Goal: Transaction & Acquisition: Purchase product/service

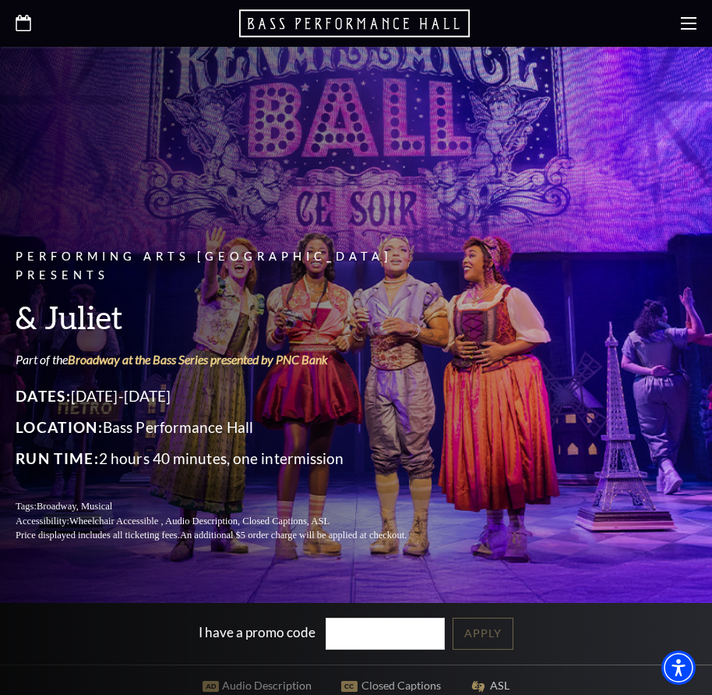
click at [684, 23] on use at bounding box center [689, 23] width 16 height 12
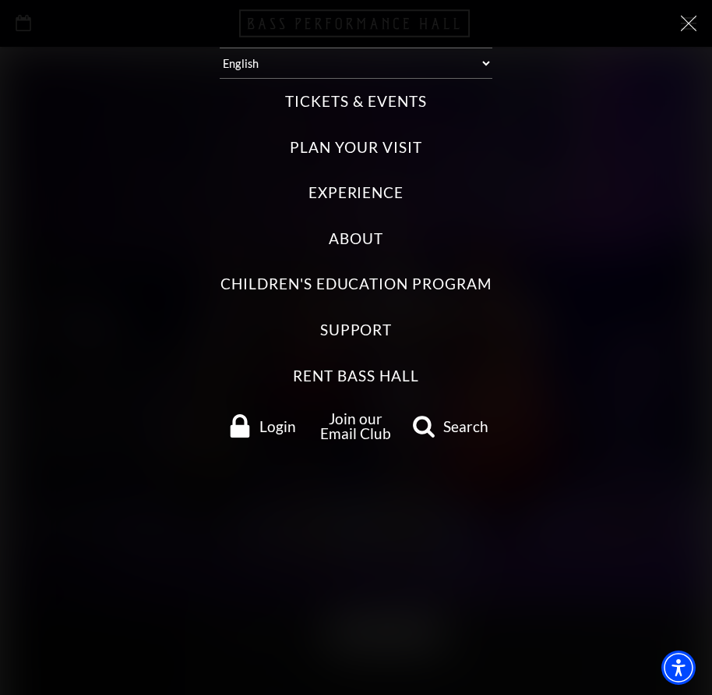
click at [336, 104] on label "Tickets & Events" at bounding box center [355, 101] width 141 height 21
click at [0, 0] on Events "Tickets & Events" at bounding box center [0, 0] width 0 height 0
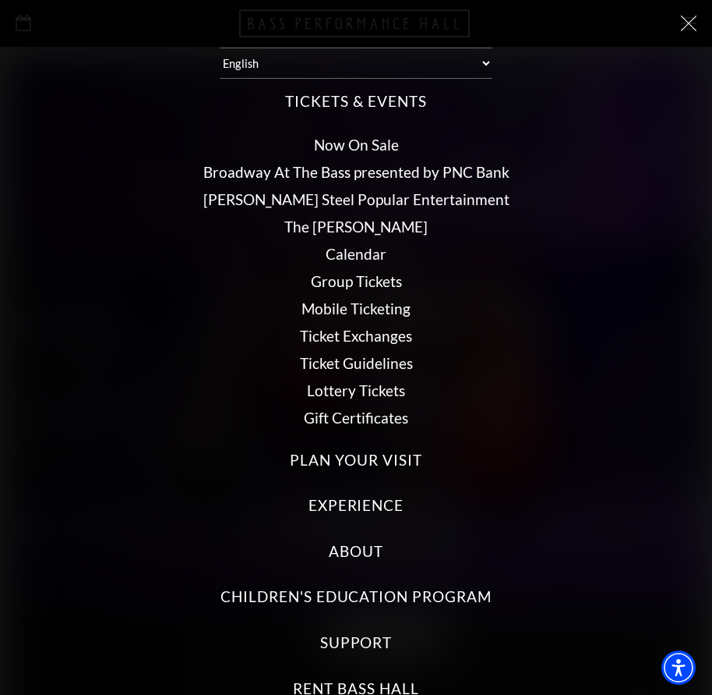
click at [340, 257] on link "Calendar" at bounding box center [356, 254] width 61 height 18
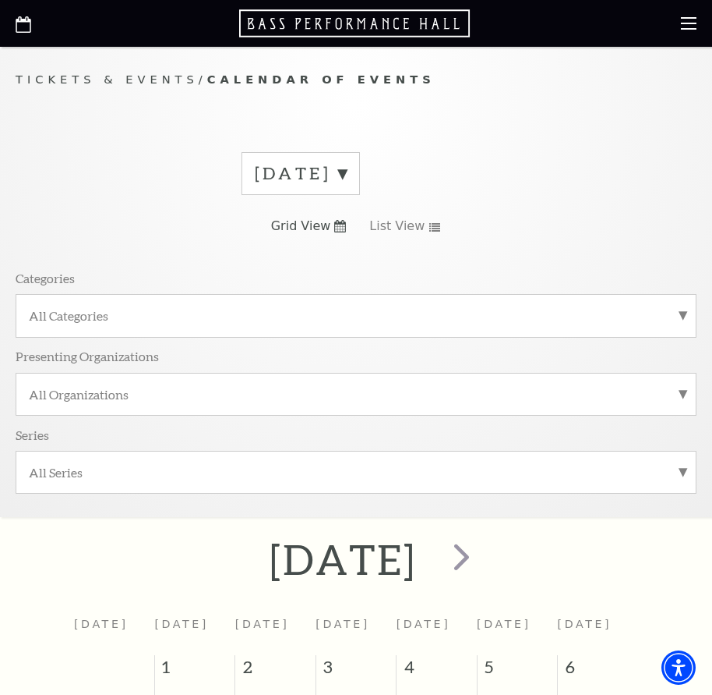
click at [347, 181] on label "September 2025" at bounding box center [301, 173] width 92 height 24
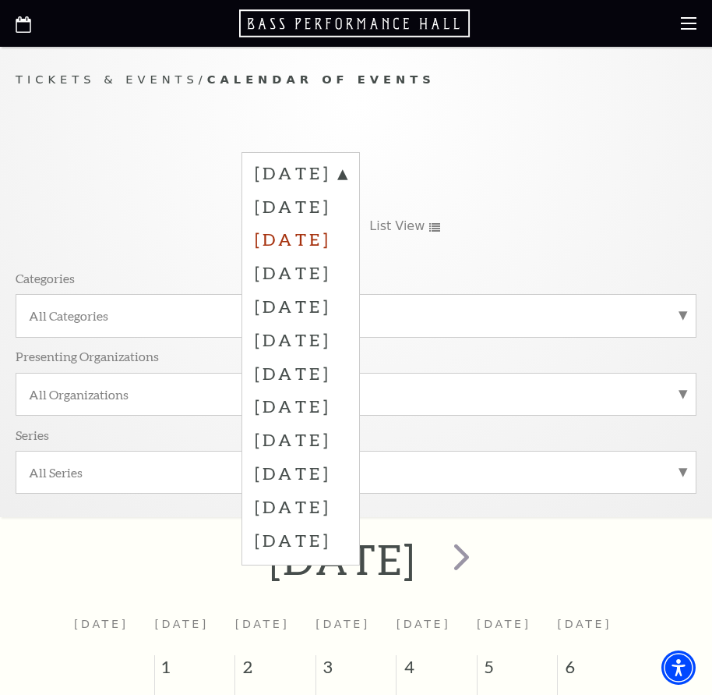
click at [304, 244] on label "November 2025" at bounding box center [301, 239] width 92 height 34
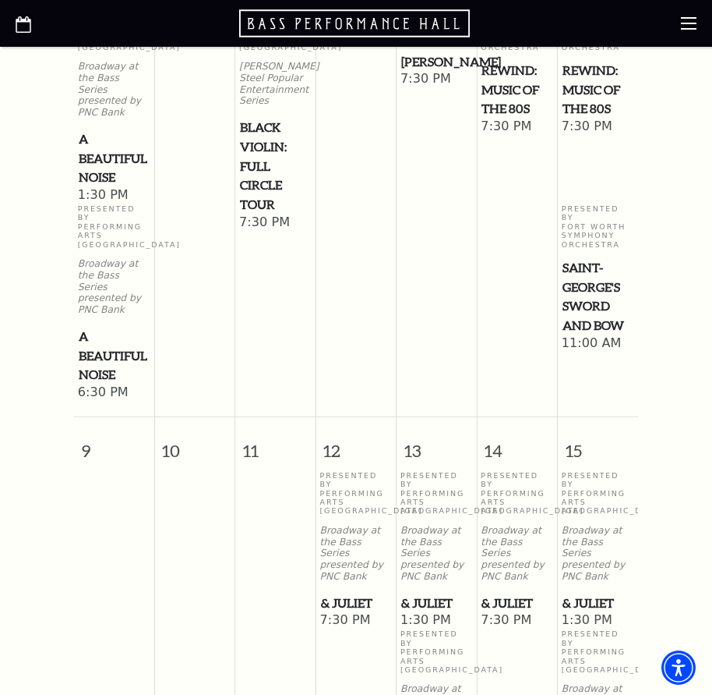
scroll to position [1299, 0]
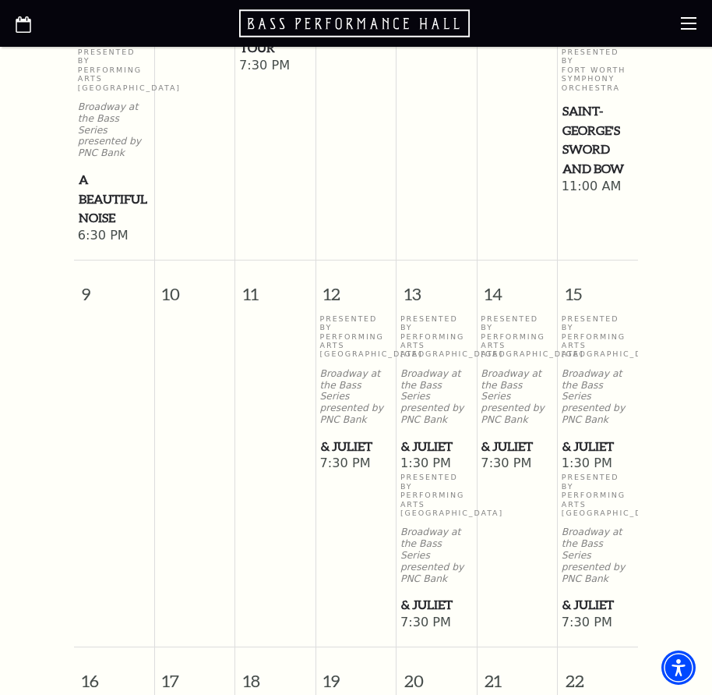
click at [586, 436] on span "& Juliet" at bounding box center [598, 445] width 71 height 19
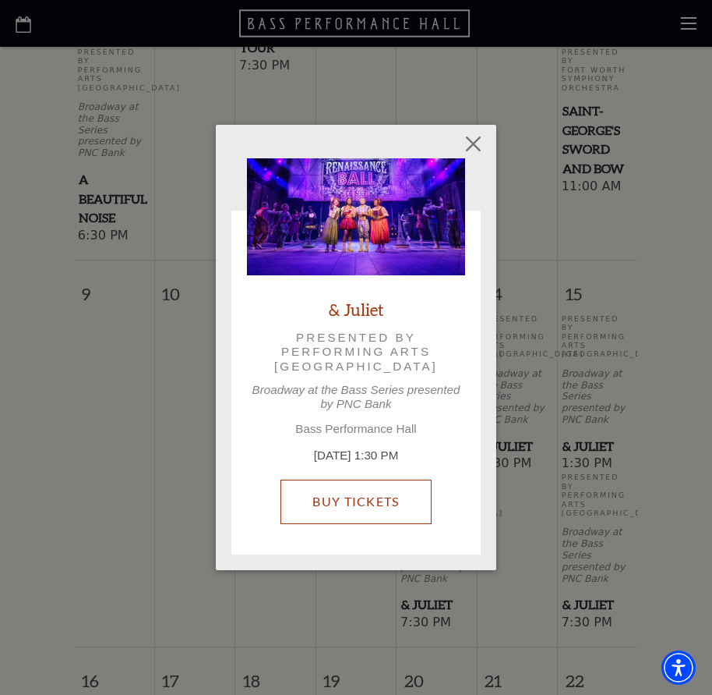
click at [381, 506] on link "Buy Tickets" at bounding box center [356, 501] width 150 height 44
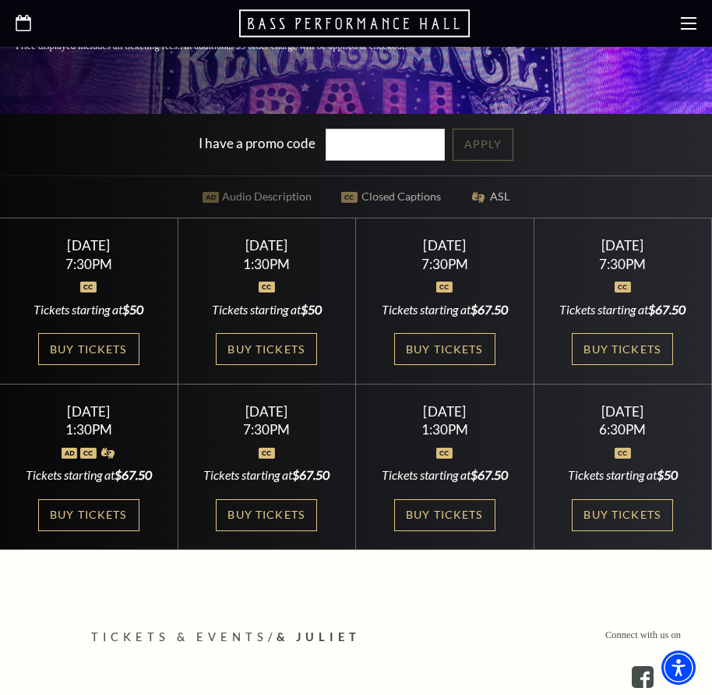
scroll to position [520, 0]
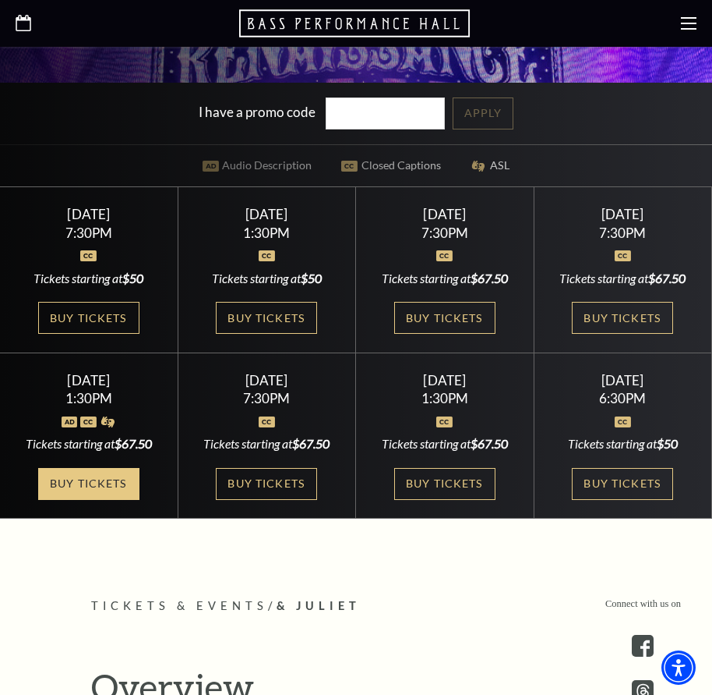
click at [96, 499] on link "Buy Tickets" at bounding box center [88, 484] width 101 height 32
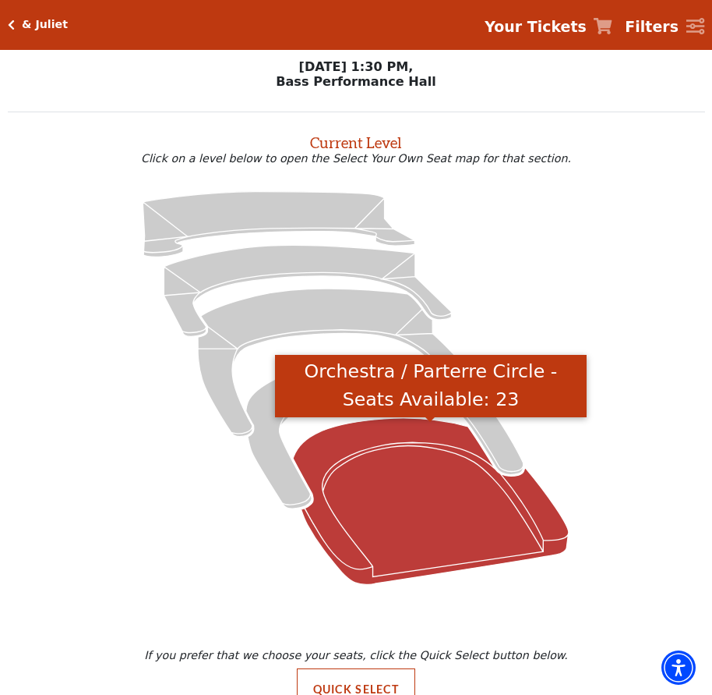
click at [426, 481] on icon "Orchestra / Parterre Circle - Seats Available: 23" at bounding box center [431, 501] width 276 height 167
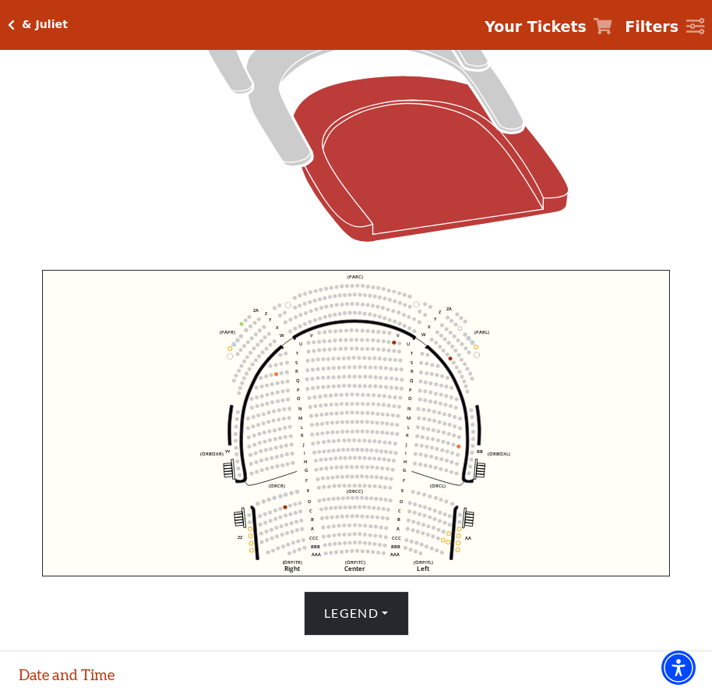
scroll to position [449, 0]
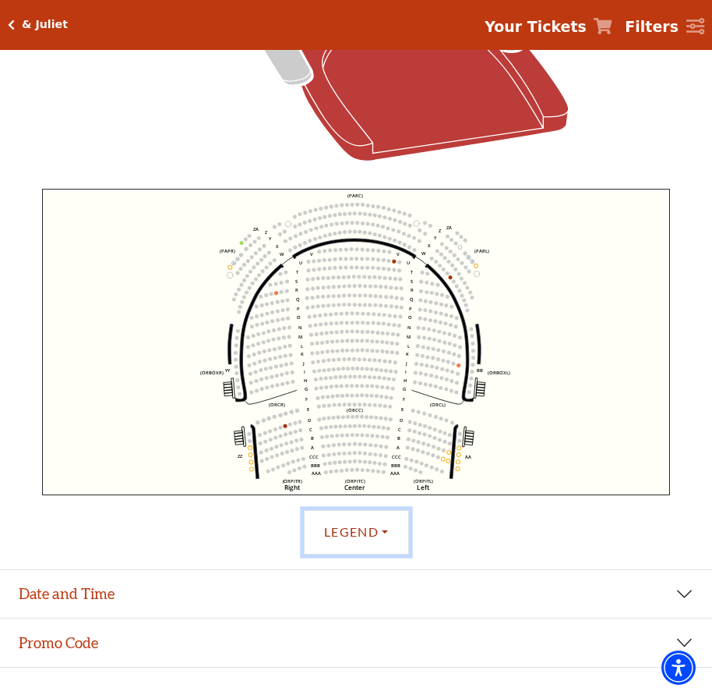
click at [383, 540] on button "Legend" at bounding box center [356, 532] width 105 height 44
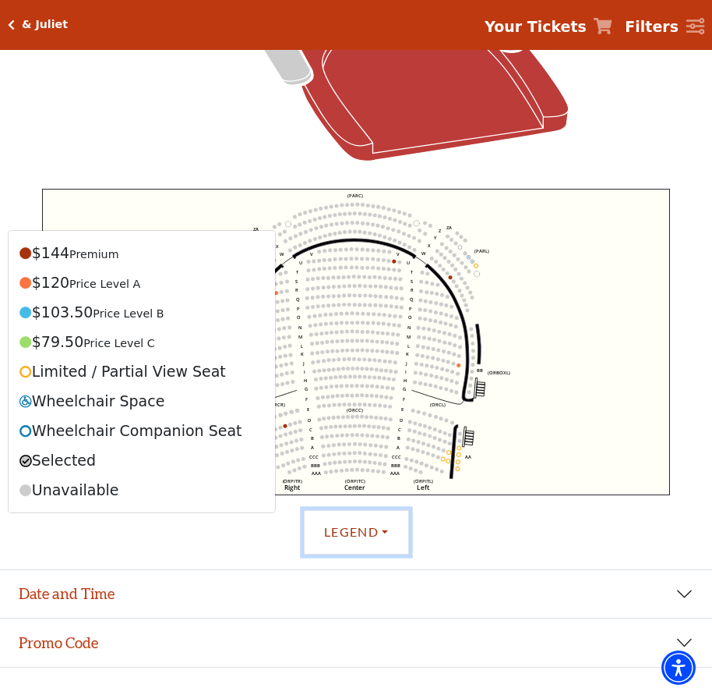
click at [391, 548] on button "Legend" at bounding box center [356, 532] width 105 height 44
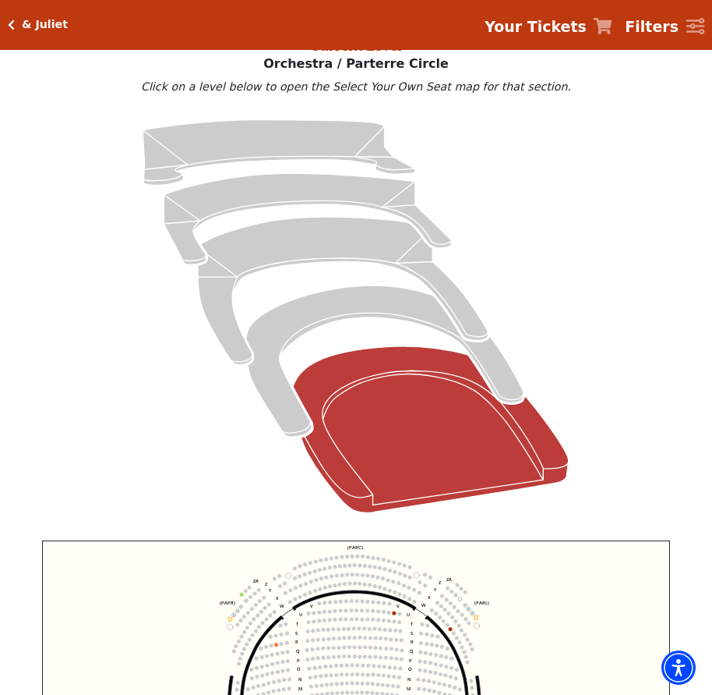
scroll to position [59, 0]
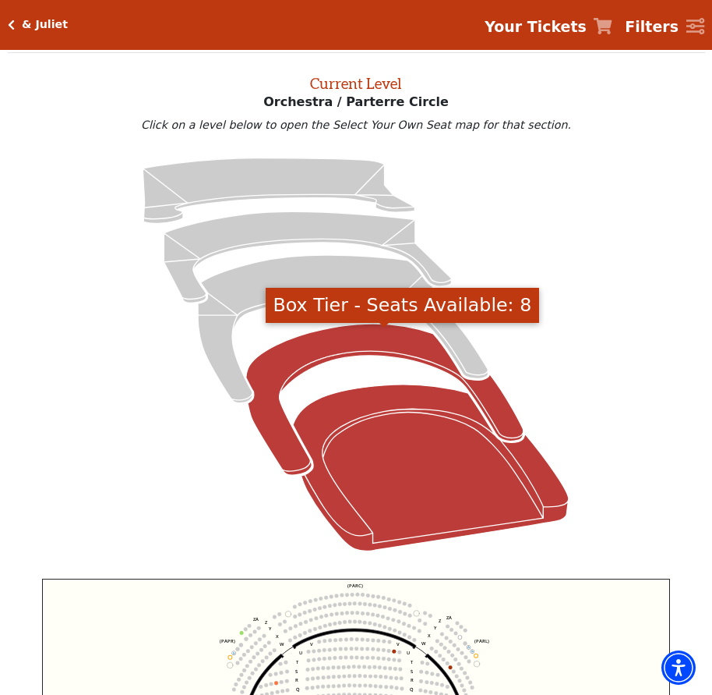
click at [312, 348] on icon "Box Tier - Seats Available: 8" at bounding box center [384, 398] width 277 height 151
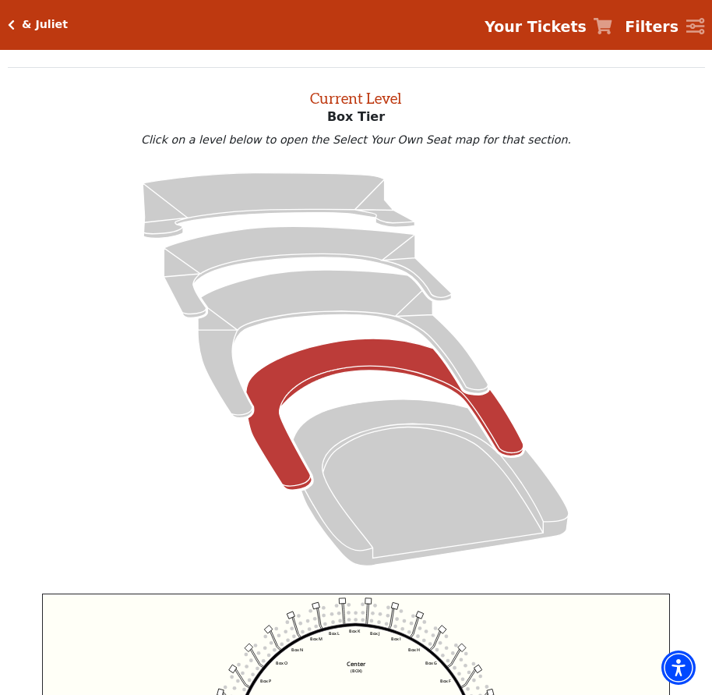
scroll to position [0, 0]
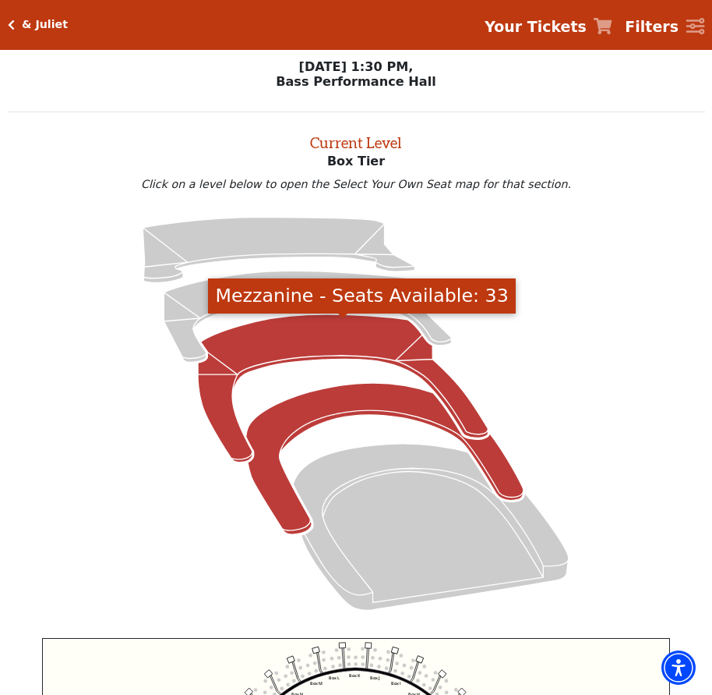
click at [345, 332] on icon "Mezzanine - Seats Available: 33" at bounding box center [343, 388] width 291 height 148
